Goal: Transaction & Acquisition: Purchase product/service

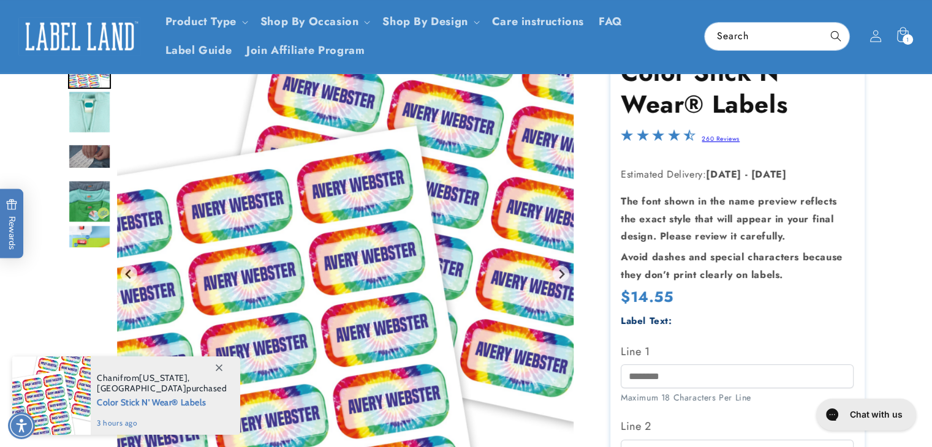
scroll to position [68, 0]
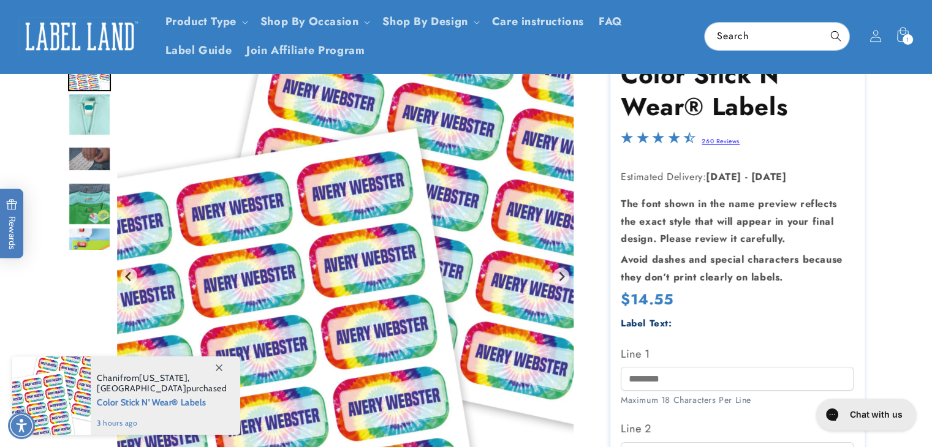
click at [639, 378] on input "Line 1" at bounding box center [737, 379] width 233 height 24
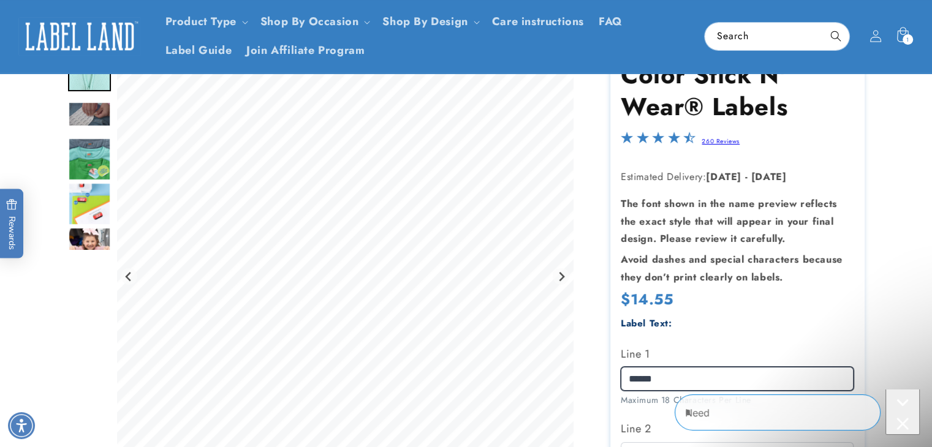
scroll to position [0, 0]
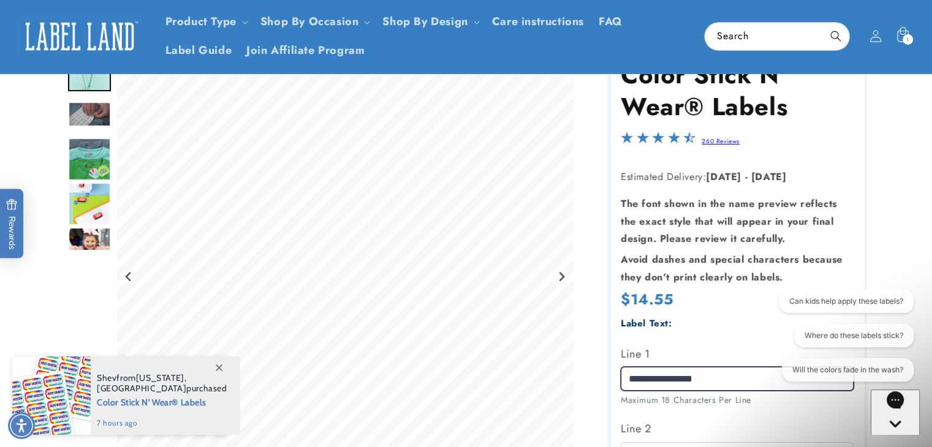
type input "**********"
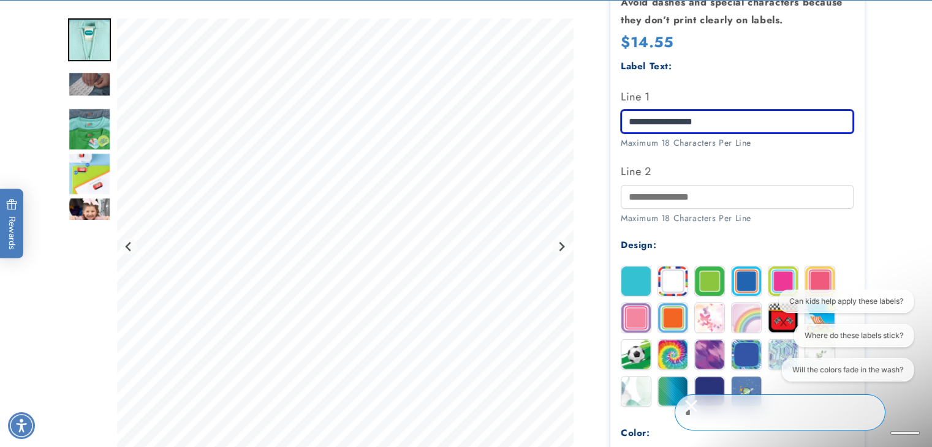
scroll to position [427, 0]
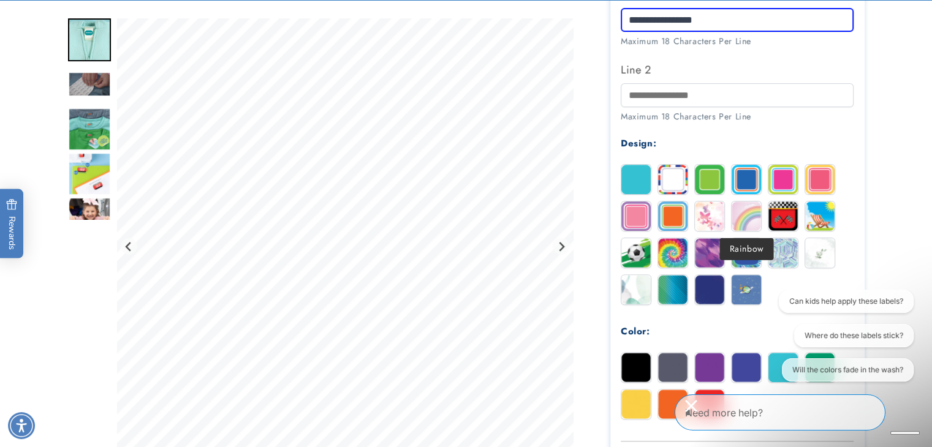
click at [749, 216] on img at bounding box center [746, 216] width 29 height 29
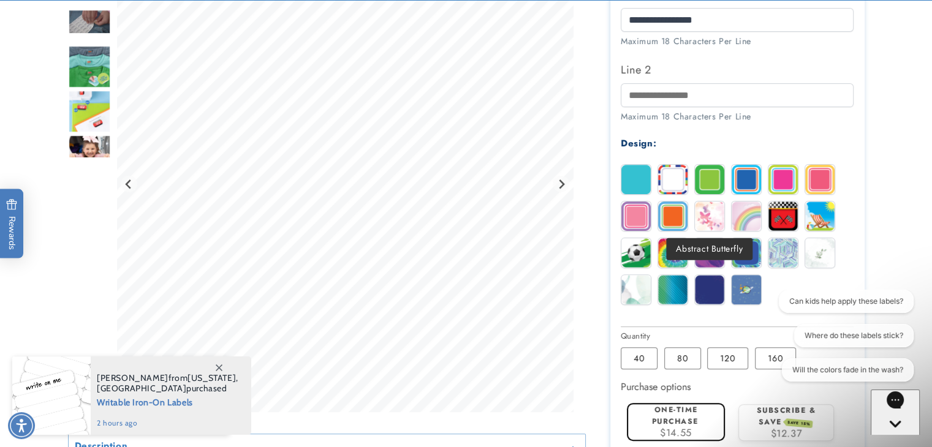
click at [708, 217] on img at bounding box center [709, 216] width 29 height 29
click at [657, 262] on div "Solid Stripes Border Blue Magenta" at bounding box center [740, 237] width 239 height 147
click at [674, 259] on img at bounding box center [672, 252] width 29 height 29
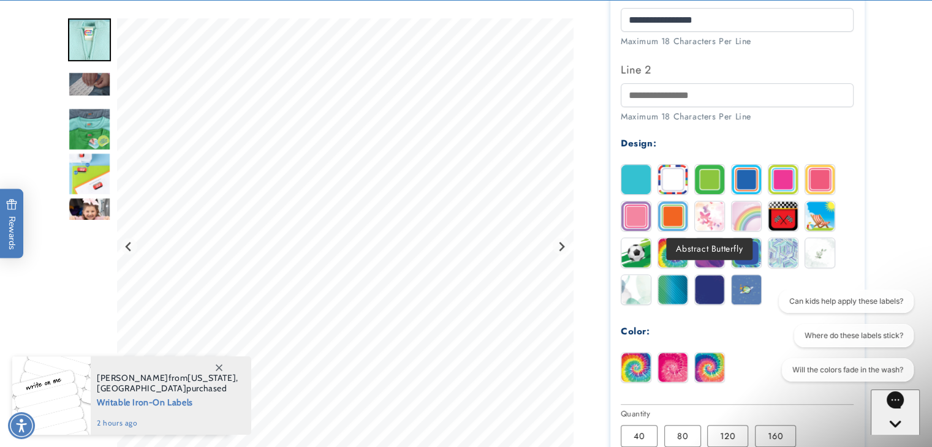
click at [711, 226] on img at bounding box center [709, 216] width 29 height 29
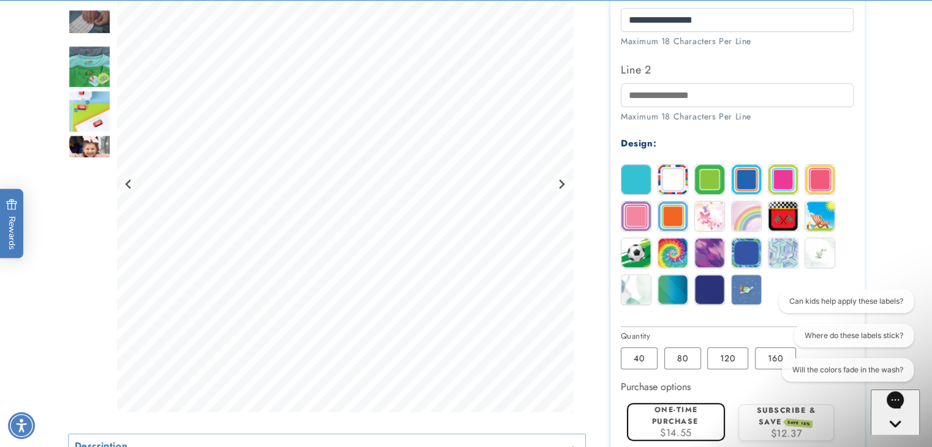
click at [763, 211] on div "Solid Stripes Border Blue Magenta" at bounding box center [740, 237] width 239 height 147
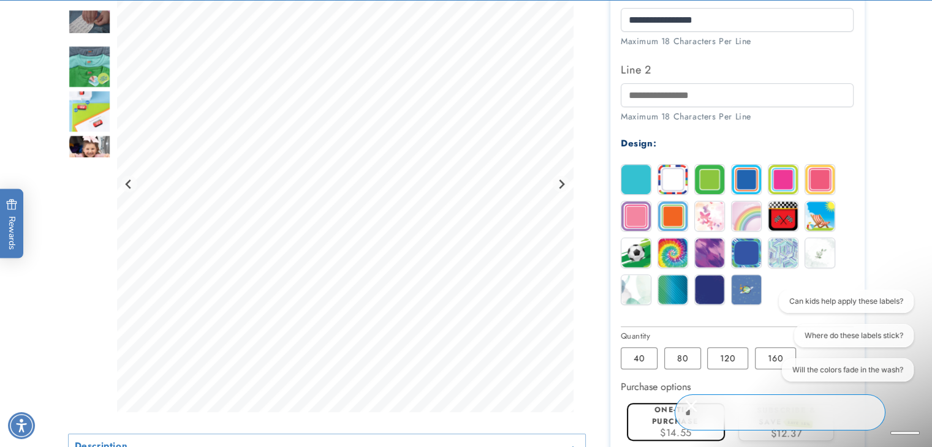
click at [754, 213] on img at bounding box center [746, 216] width 29 height 29
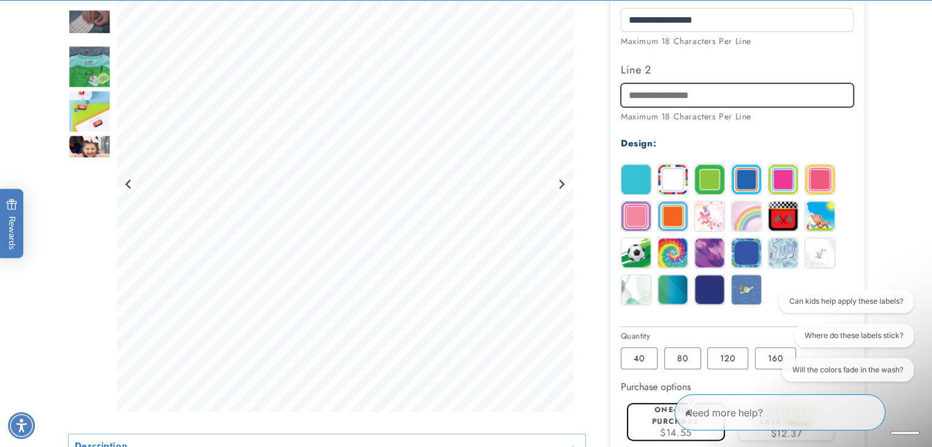
click at [675, 96] on input "Line 2" at bounding box center [737, 95] width 233 height 24
type input "**********"
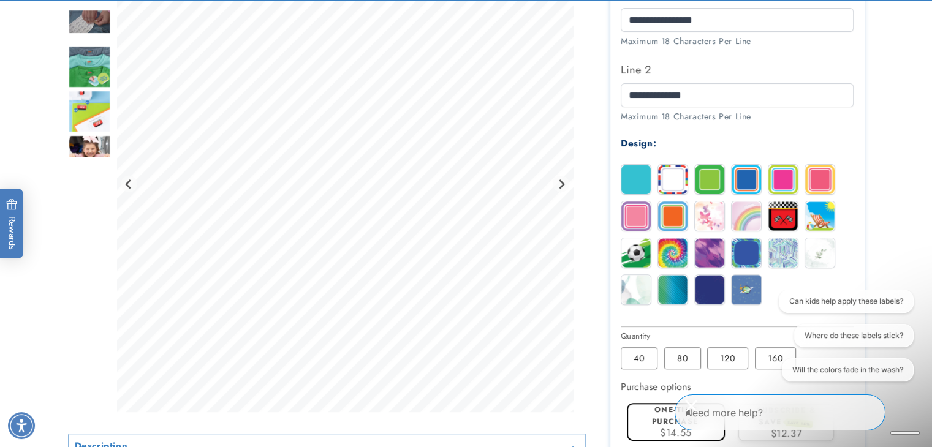
click at [787, 176] on img at bounding box center [782, 179] width 29 height 29
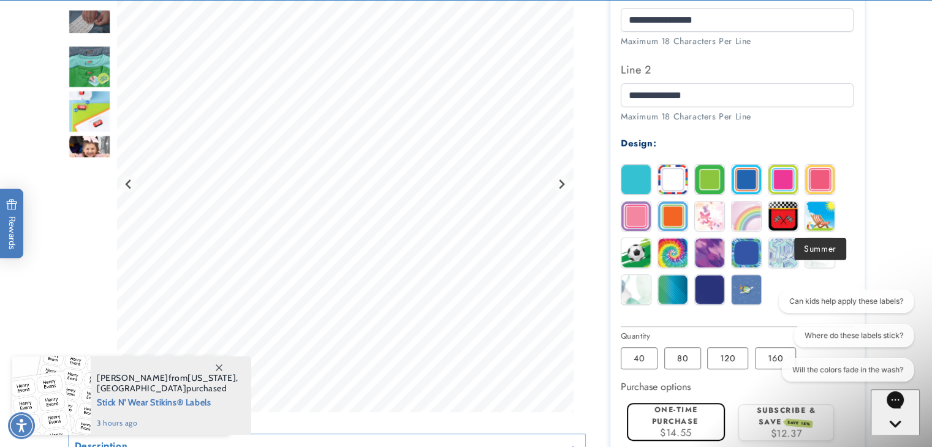
click at [811, 214] on img at bounding box center [819, 216] width 29 height 29
click at [705, 251] on img at bounding box center [709, 252] width 29 height 29
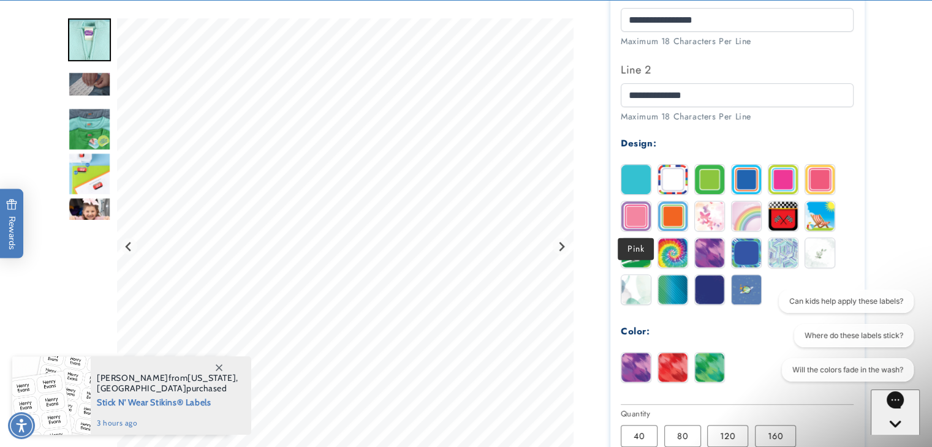
click at [634, 219] on img at bounding box center [635, 216] width 29 height 29
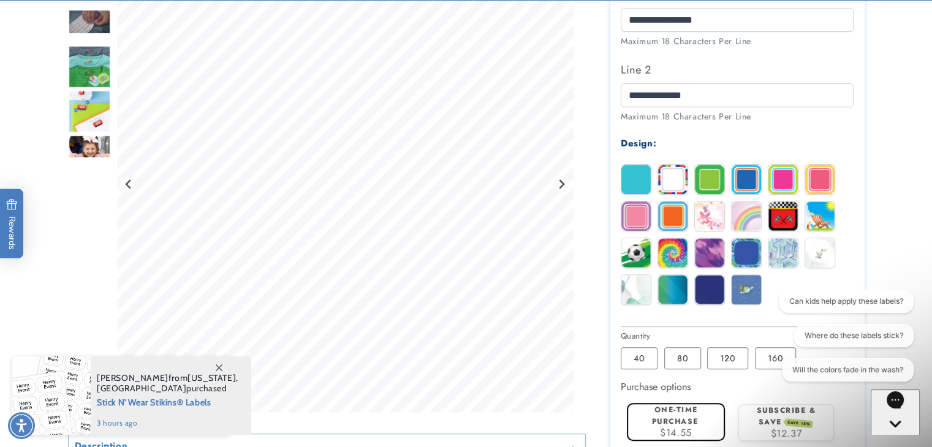
click at [689, 220] on div "Solid Stripes Border Blue Magenta" at bounding box center [740, 237] width 239 height 147
click at [710, 219] on img at bounding box center [709, 216] width 29 height 29
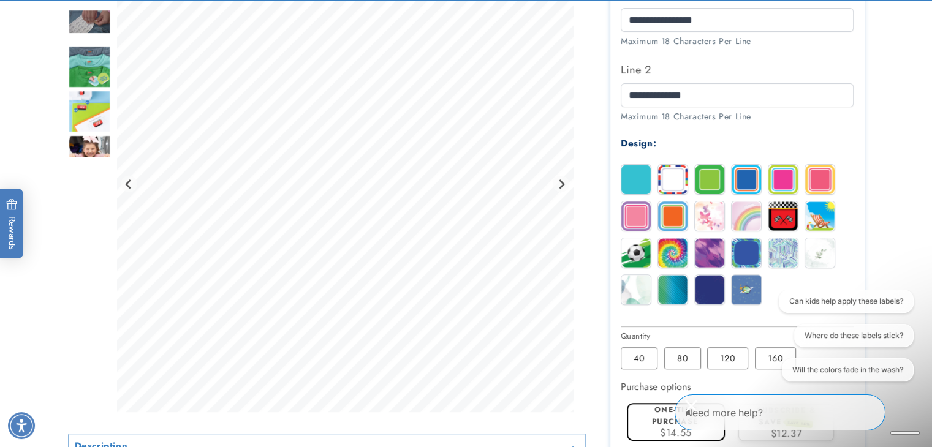
click at [750, 216] on img at bounding box center [746, 216] width 29 height 29
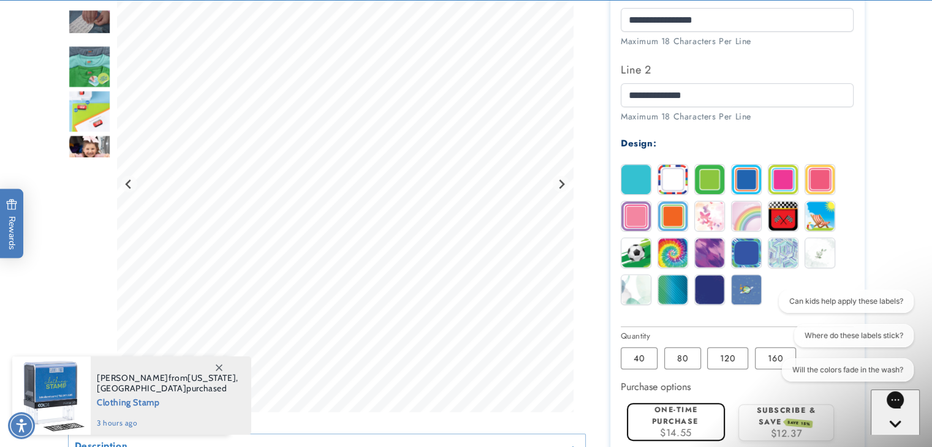
click at [86, 123] on img "Go to slide 5" at bounding box center [89, 110] width 43 height 43
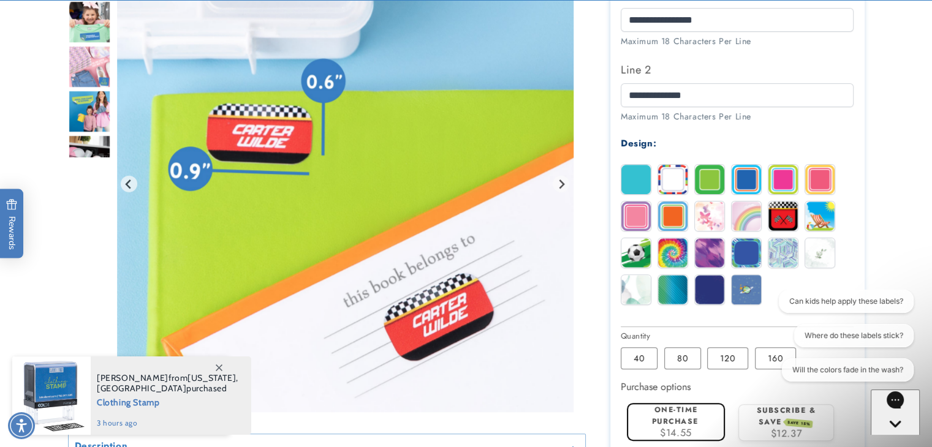
click at [82, 132] on img "Go to slide 8" at bounding box center [89, 110] width 43 height 43
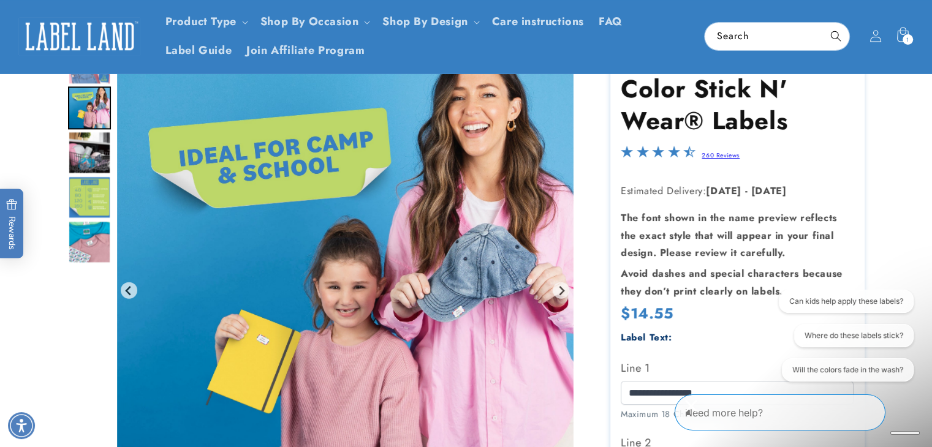
scroll to position [0, 0]
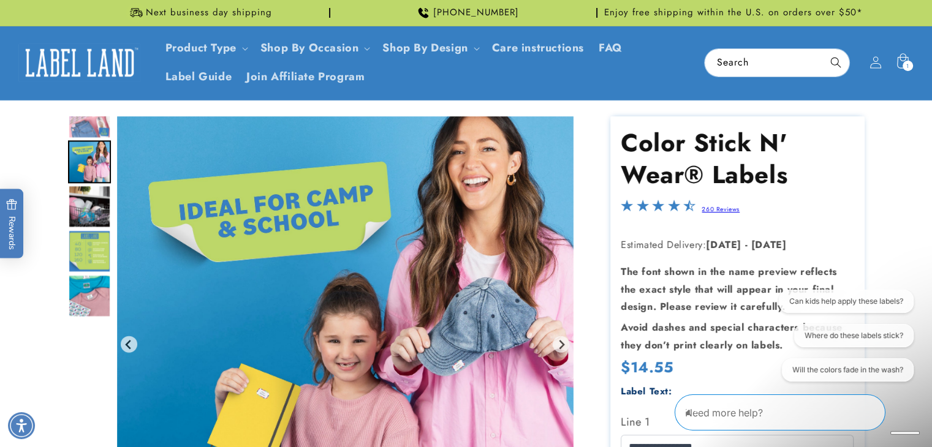
click at [96, 133] on img "Go to slide 7" at bounding box center [89, 117] width 43 height 43
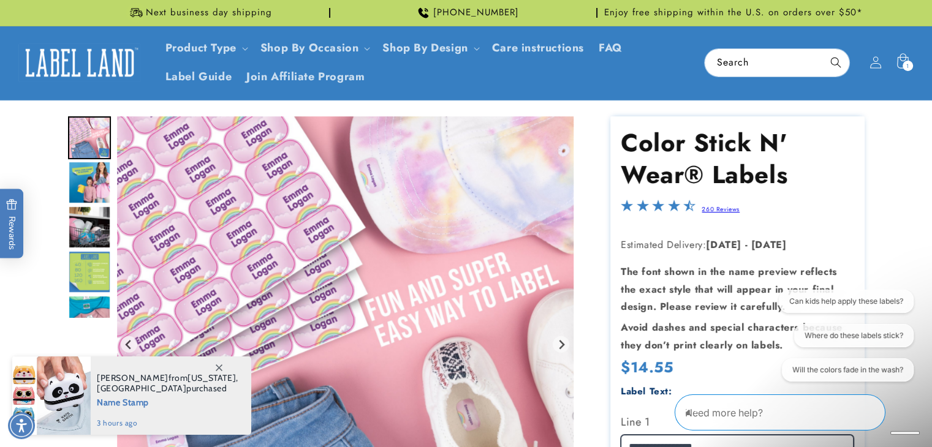
click at [659, 438] on input "**********" at bounding box center [737, 447] width 233 height 24
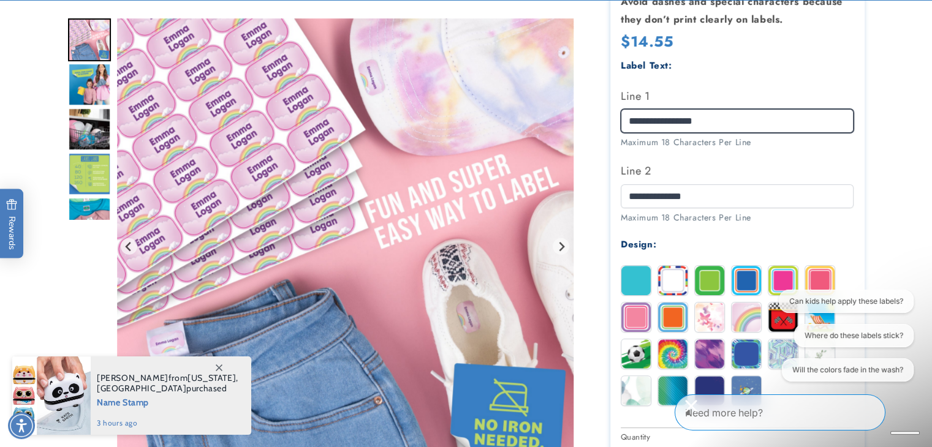
scroll to position [332, 0]
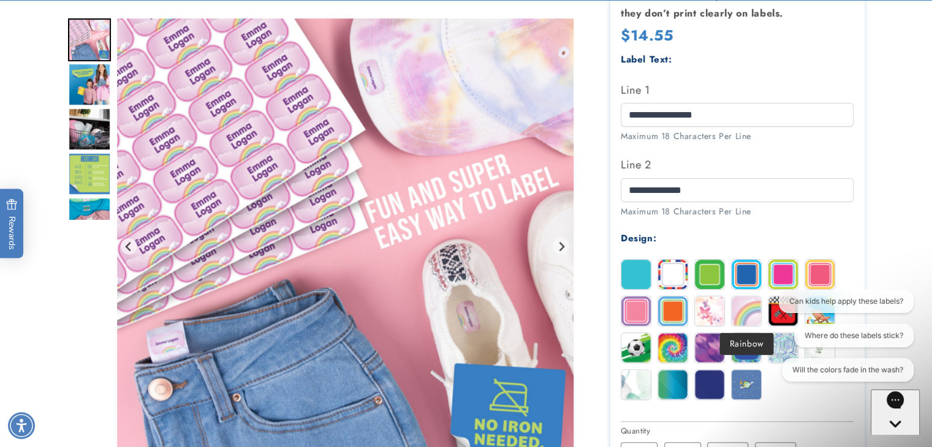
click at [751, 309] on img at bounding box center [746, 311] width 29 height 29
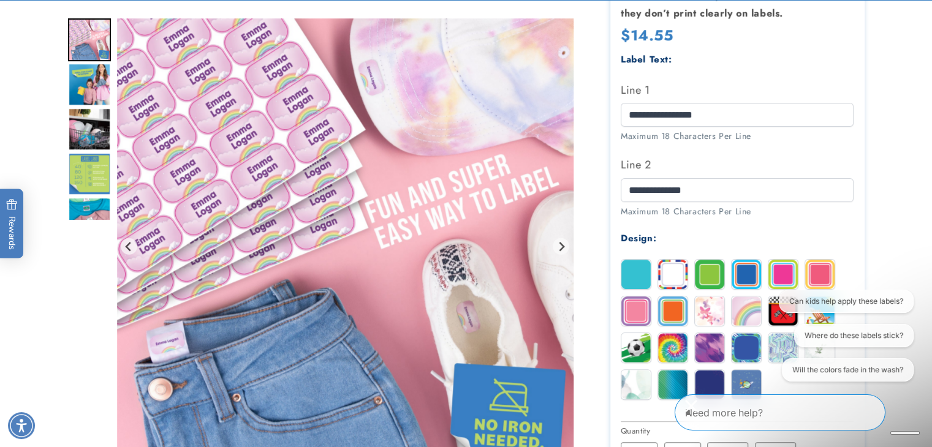
click at [96, 122] on img "Go to slide 9" at bounding box center [89, 129] width 43 height 43
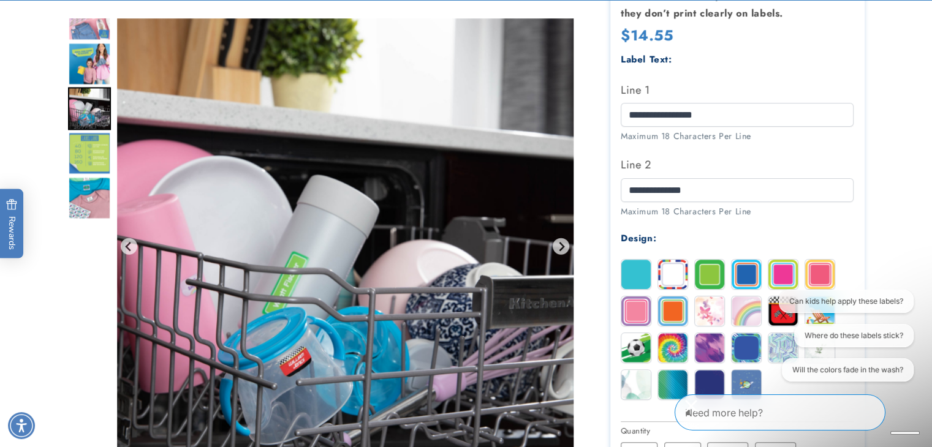
click at [91, 78] on img "Go to slide 8" at bounding box center [89, 63] width 43 height 43
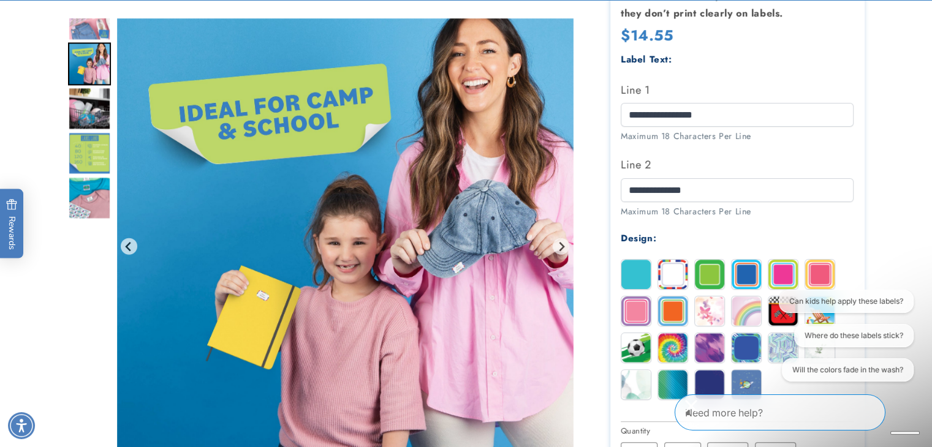
click at [723, 127] on div "**********" at bounding box center [737, 111] width 233 height 63
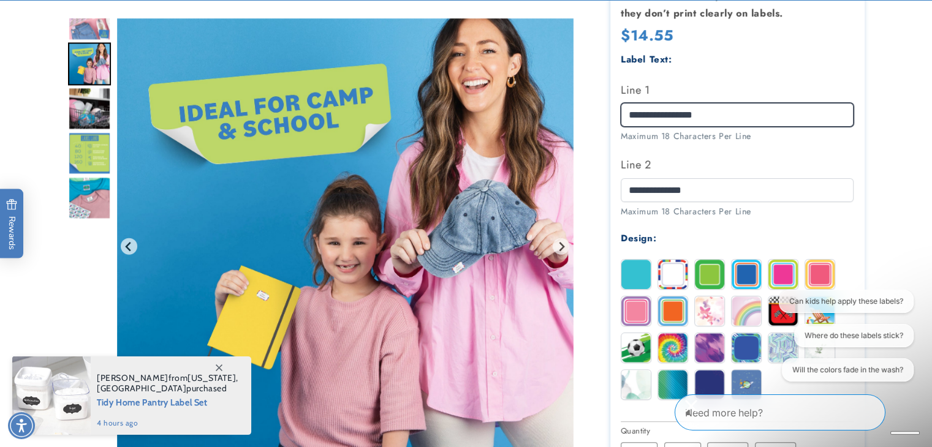
click at [718, 116] on input "**********" at bounding box center [737, 115] width 233 height 24
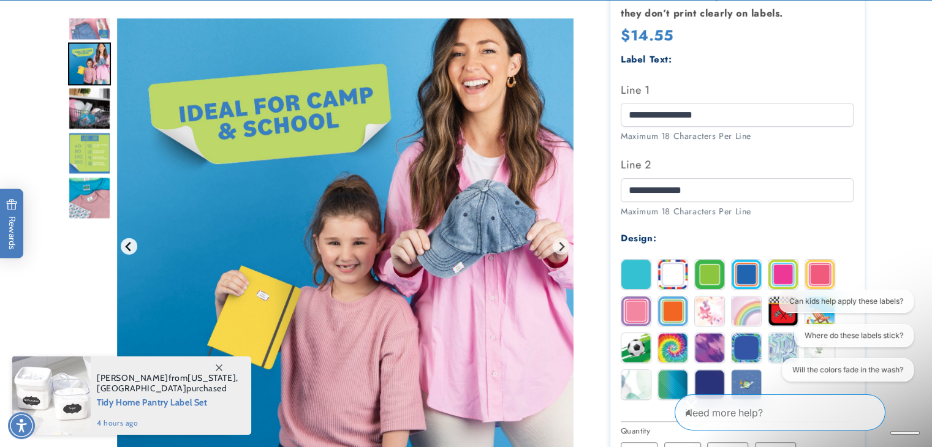
click at [127, 241] on button "Previous slide" at bounding box center [129, 246] width 17 height 17
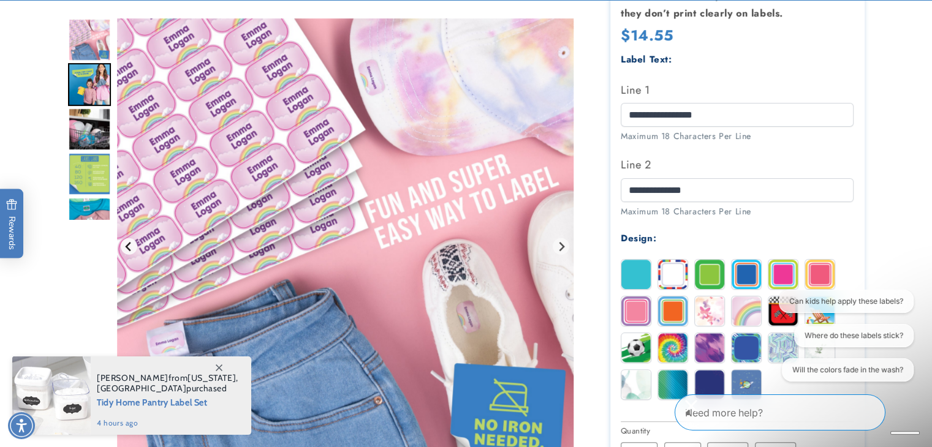
click at [127, 242] on icon "Previous slide" at bounding box center [129, 247] width 10 height 10
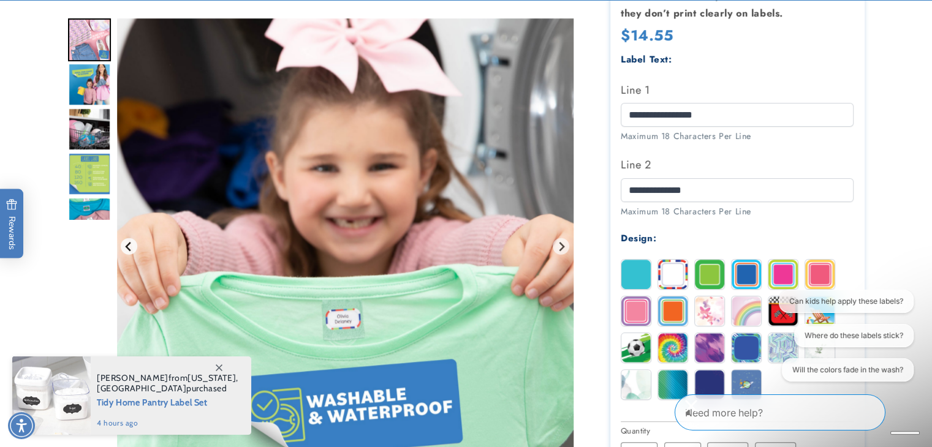
click at [127, 242] on icon "Previous slide" at bounding box center [129, 247] width 10 height 10
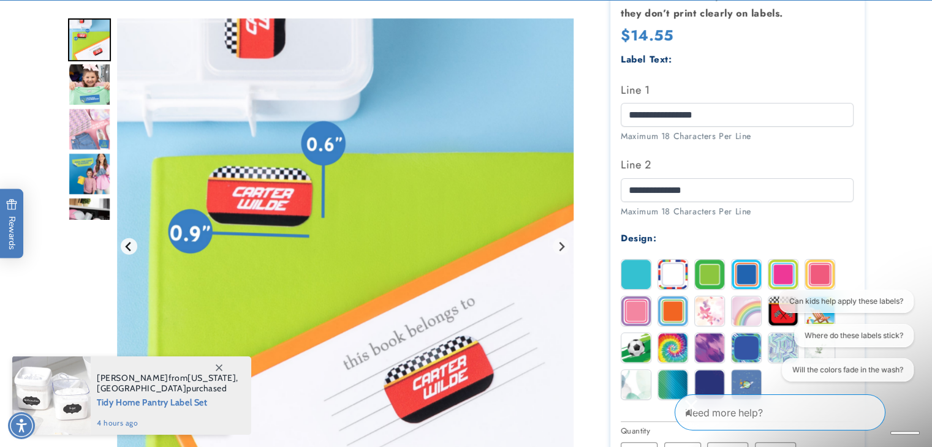
click at [127, 242] on icon "Previous slide" at bounding box center [129, 247] width 10 height 10
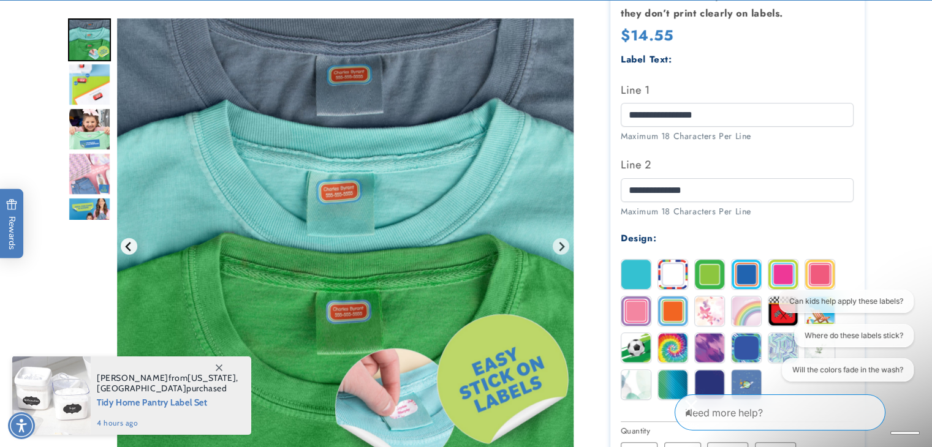
click at [127, 242] on icon "Previous slide" at bounding box center [129, 247] width 10 height 10
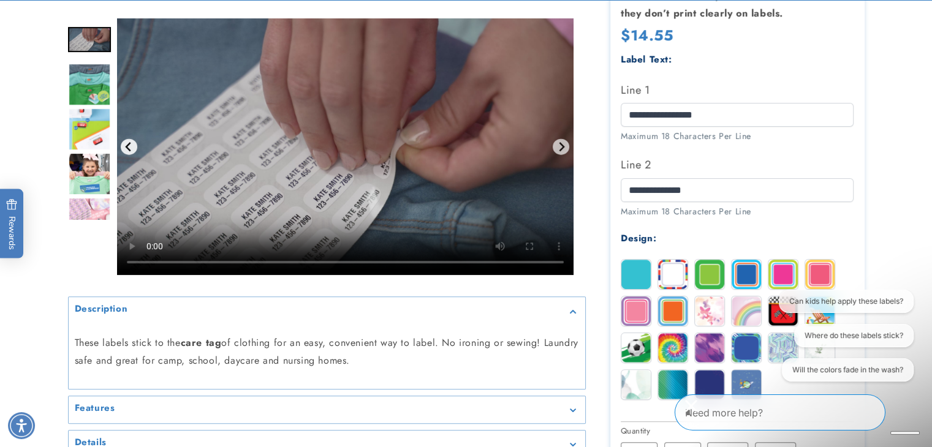
click at [127, 143] on icon "Previous slide" at bounding box center [129, 147] width 10 height 10
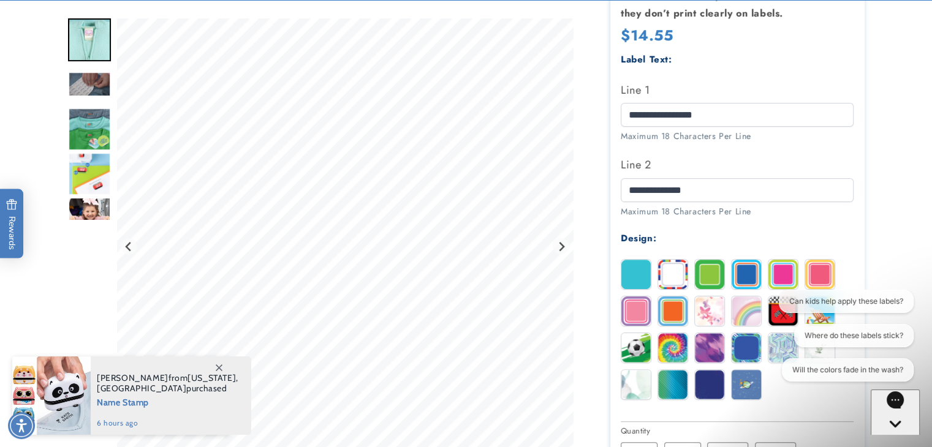
click at [680, 349] on img at bounding box center [672, 347] width 29 height 29
click at [709, 303] on img at bounding box center [709, 311] width 29 height 29
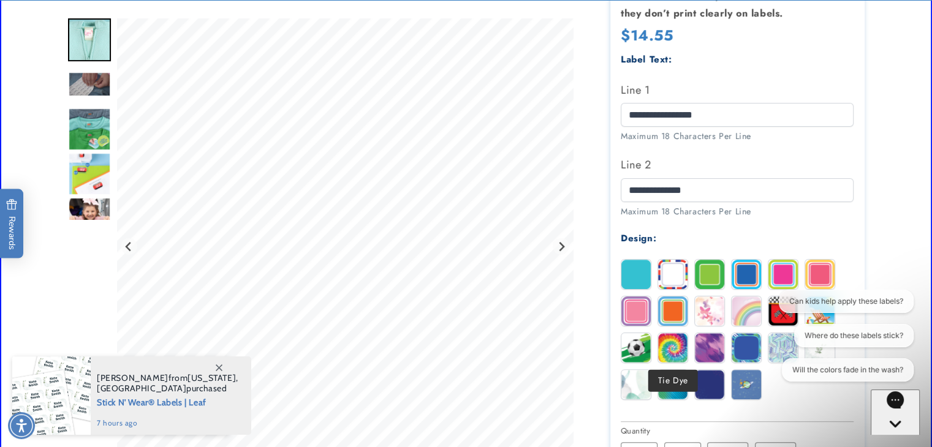
click at [659, 336] on img at bounding box center [672, 347] width 29 height 29
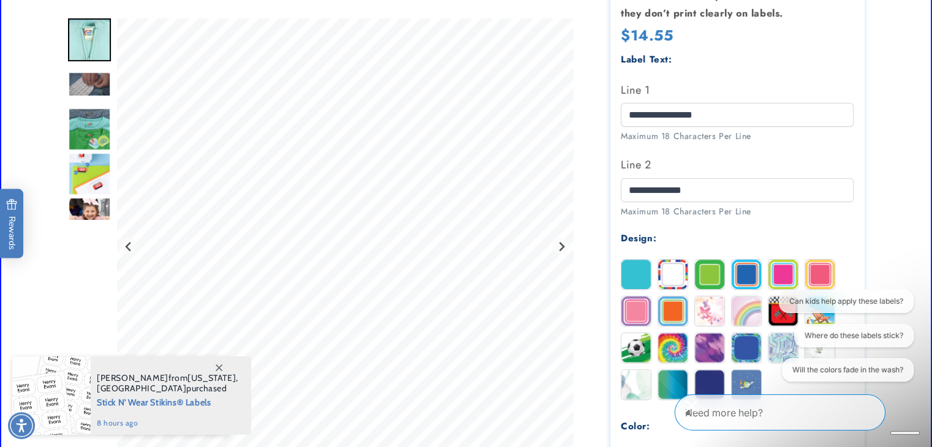
scroll to position [0, 0]
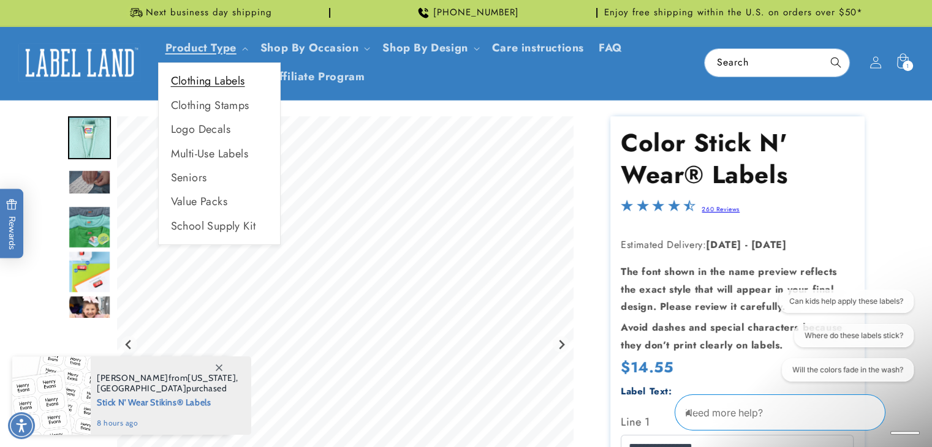
click at [200, 80] on link "Clothing Labels" at bounding box center [219, 81] width 121 height 24
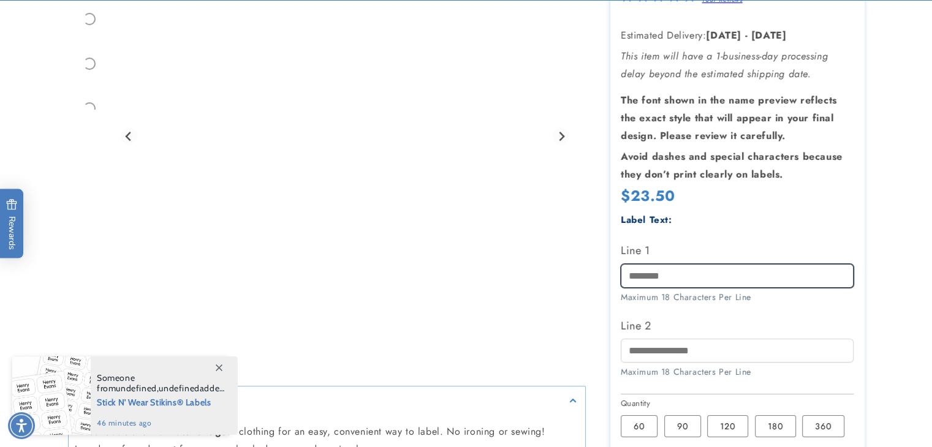
click at [640, 270] on input "Line 1" at bounding box center [737, 276] width 233 height 24
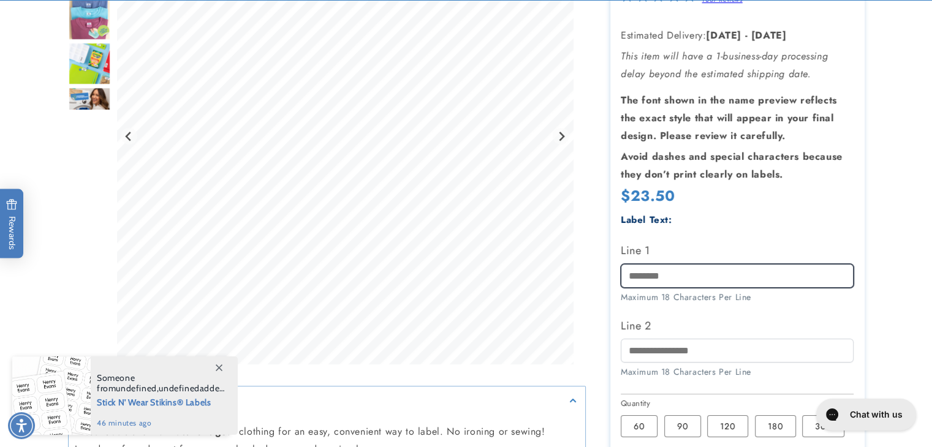
click at [640, 270] on input "Line 1" at bounding box center [737, 276] width 233 height 24
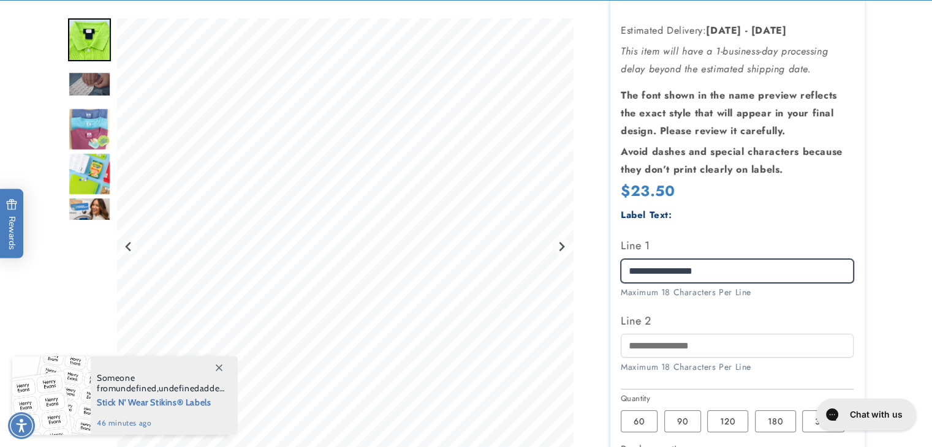
type input "**********"
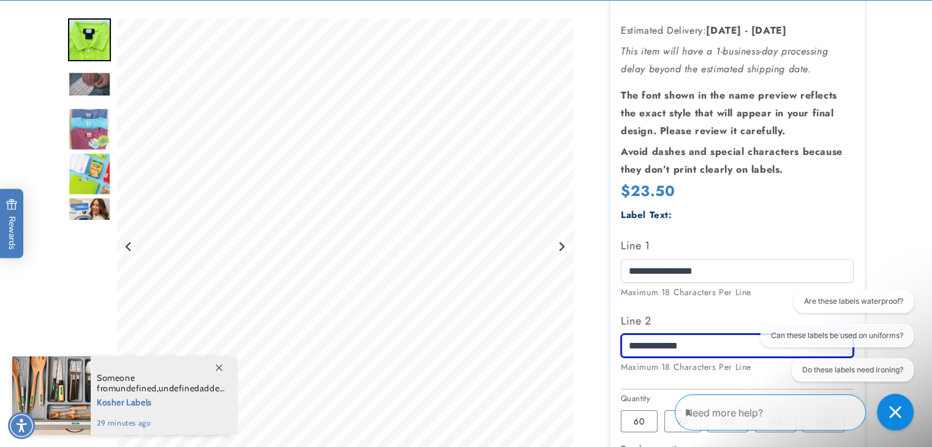
type input "**********"
